Goal: Find contact information: Find contact information

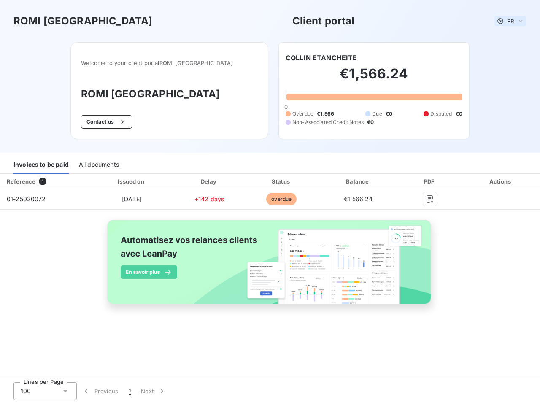
click at [511, 21] on span "FR" at bounding box center [510, 21] width 7 height 7
click at [119, 122] on button "Contact us" at bounding box center [106, 122] width 51 height 14
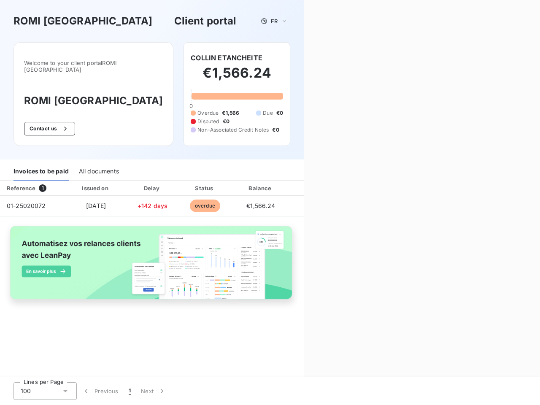
click at [321, 58] on div "Contact us Fill out the form below, and a member of our team will get back to y…" at bounding box center [422, 202] width 236 height 405
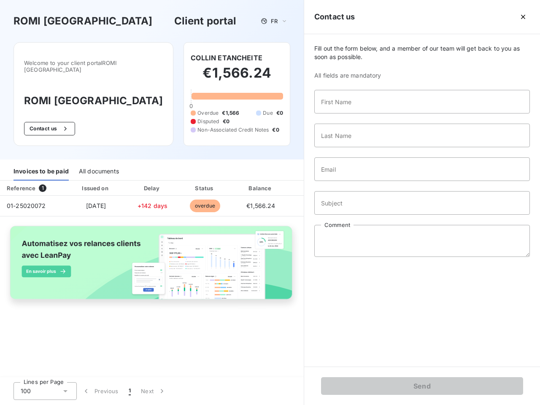
click at [41, 165] on div "Invoices to be paid" at bounding box center [41, 172] width 55 height 18
click at [98, 165] on div "All documents" at bounding box center [99, 172] width 40 height 18
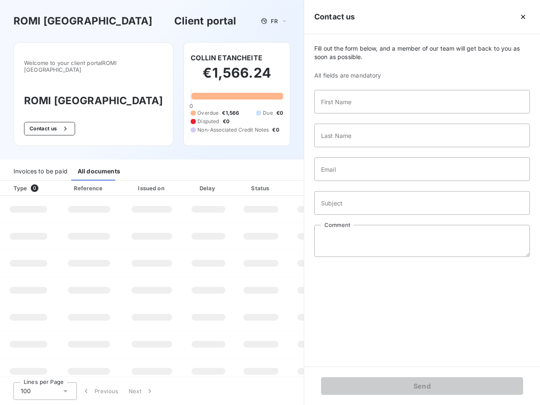
click at [44, 181] on th "Type 0" at bounding box center [28, 188] width 57 height 15
click at [131, 181] on th "Issued on" at bounding box center [152, 188] width 62 height 15
click at [209, 181] on th "Delay" at bounding box center [208, 188] width 51 height 15
click at [282, 181] on th "Status" at bounding box center [261, 188] width 54 height 15
click at [358, 181] on div "Fill out the form below, and a member of our team will get back to you as soon …" at bounding box center [422, 200] width 236 height 333
